Goal: Task Accomplishment & Management: Use online tool/utility

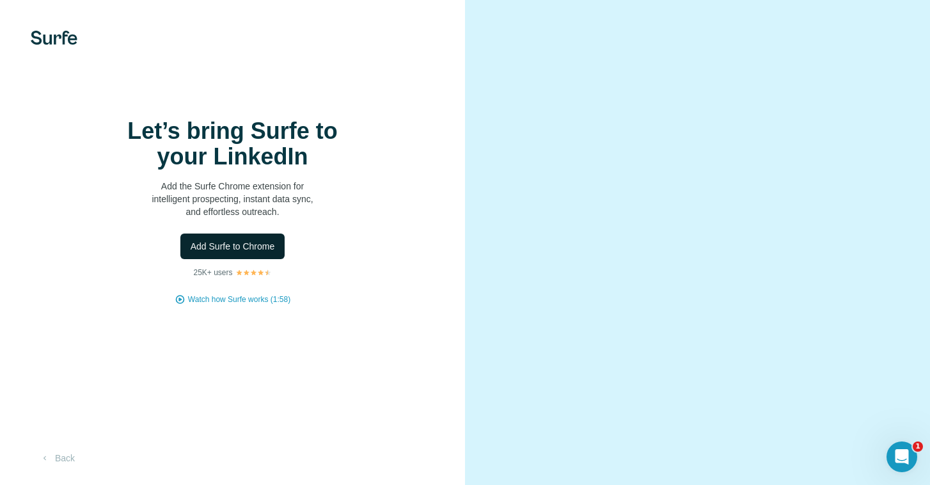
click at [245, 253] on span "Add Surfe to Chrome" at bounding box center [233, 246] width 84 height 13
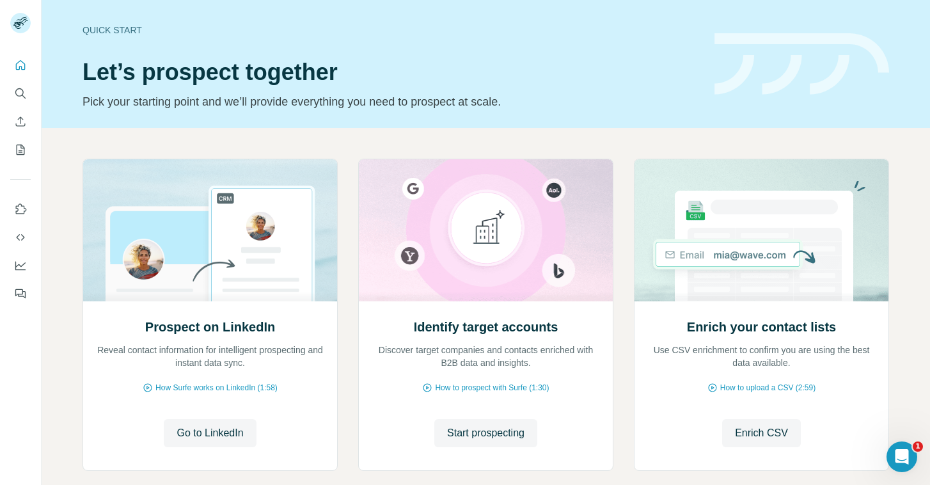
scroll to position [68, 0]
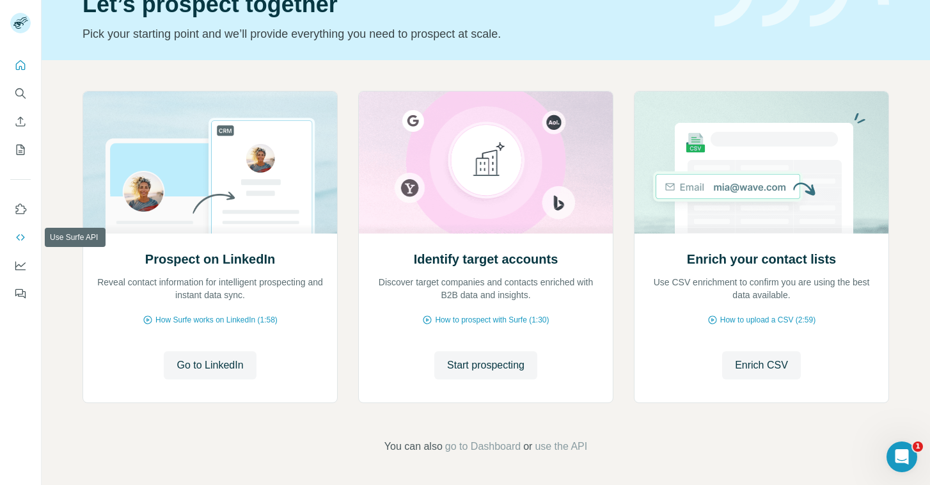
click at [19, 240] on icon "Use Surfe API" at bounding box center [20, 237] width 13 height 13
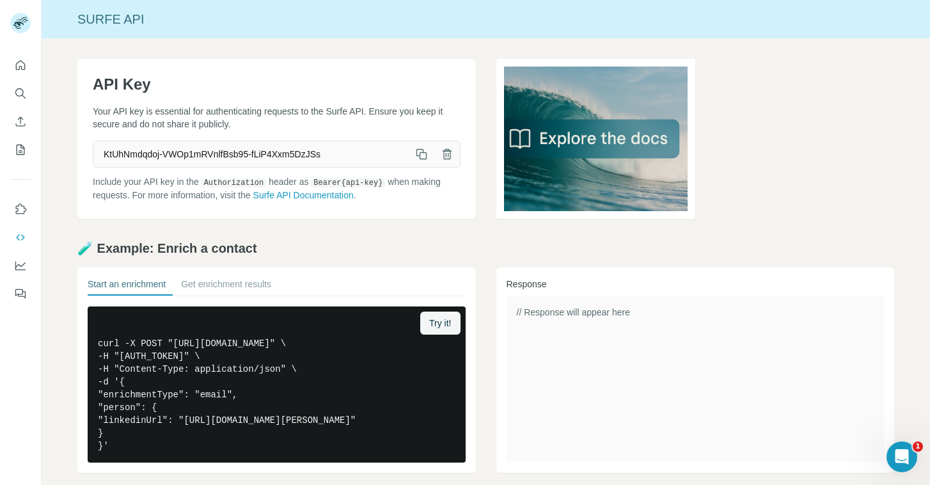
click at [423, 154] on icon "button" at bounding box center [421, 154] width 13 height 13
click at [425, 155] on icon "button" at bounding box center [421, 154] width 13 height 13
